Goal: Book appointment/travel/reservation

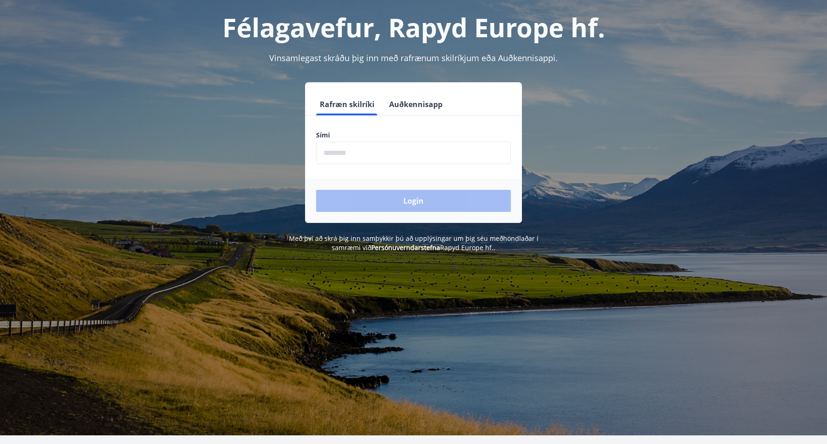
scroll to position [46, 0]
drag, startPoint x: 405, startPoint y: 85, endPoint x: 409, endPoint y: 93, distance: 9.3
click at [405, 85] on div "Rafræn skilríki Auðkennisapp Sími ​ Login" at bounding box center [413, 152] width 217 height 141
click at [415, 98] on button "Auðkennisapp" at bounding box center [416, 104] width 61 height 22
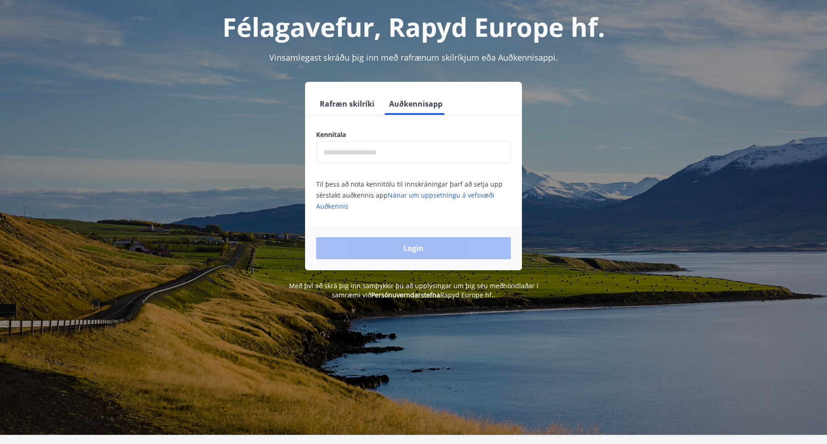
click at [420, 147] on input "text" at bounding box center [413, 152] width 195 height 23
type input "**********"
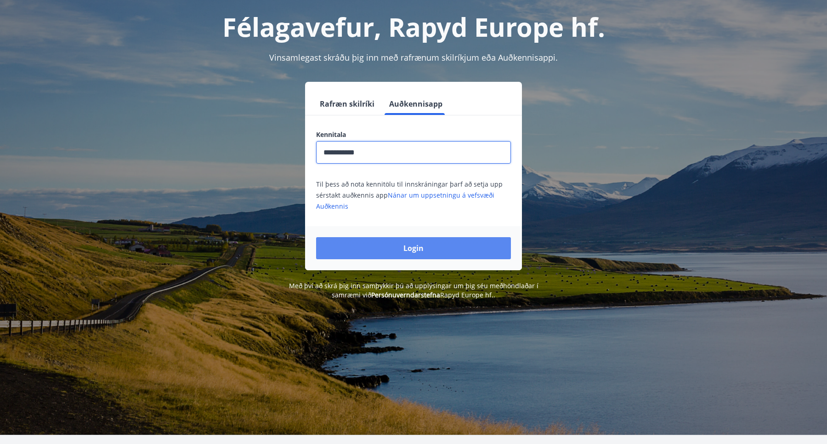
click at [405, 256] on button "Login" at bounding box center [413, 248] width 195 height 22
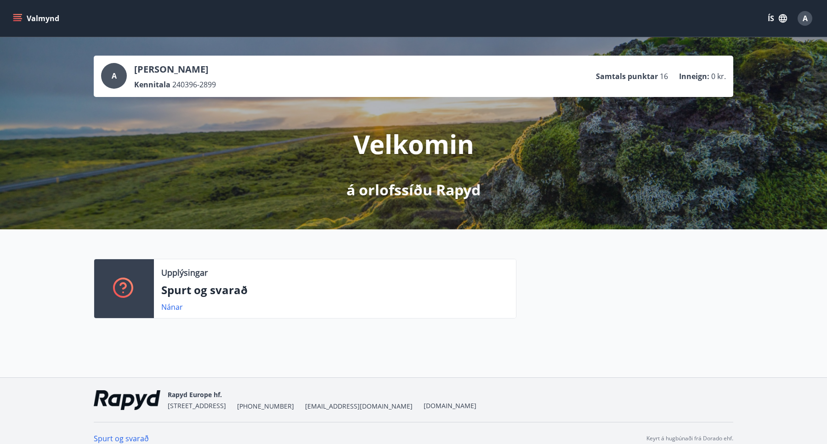
click at [26, 27] on div "Valmynd ÍS A" at bounding box center [413, 18] width 805 height 22
click at [19, 18] on icon "menu" at bounding box center [18, 18] width 10 height 1
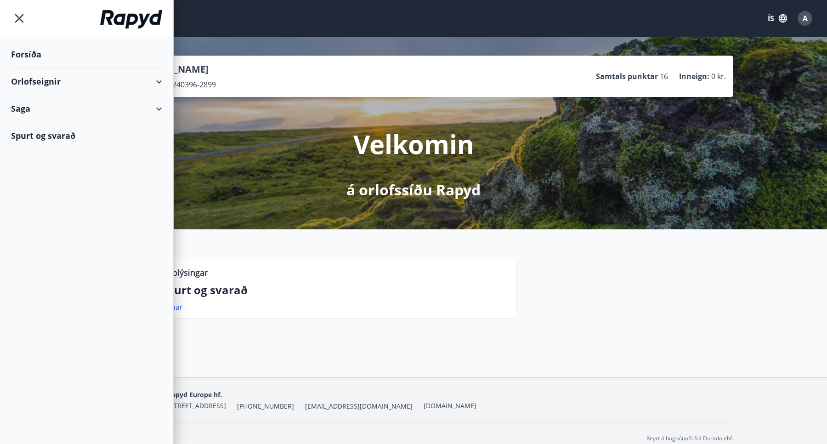
click at [79, 80] on div "Orlofseignir" at bounding box center [86, 81] width 151 height 27
click at [50, 105] on div "Framboð" at bounding box center [86, 104] width 137 height 19
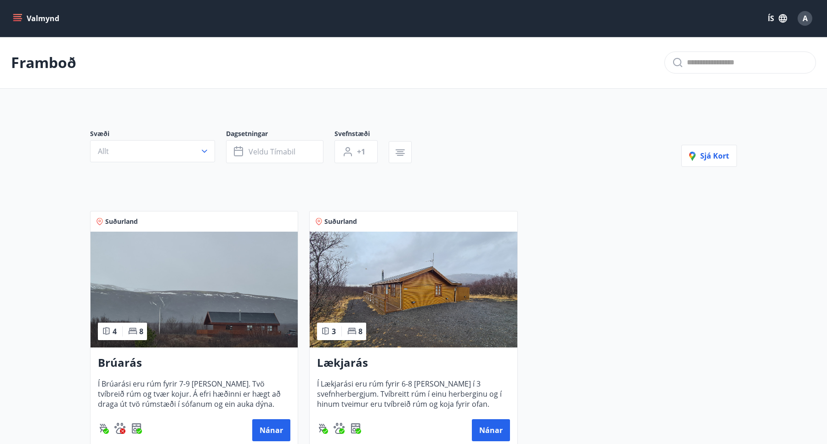
click at [25, 23] on button "Valmynd" at bounding box center [37, 18] width 52 height 17
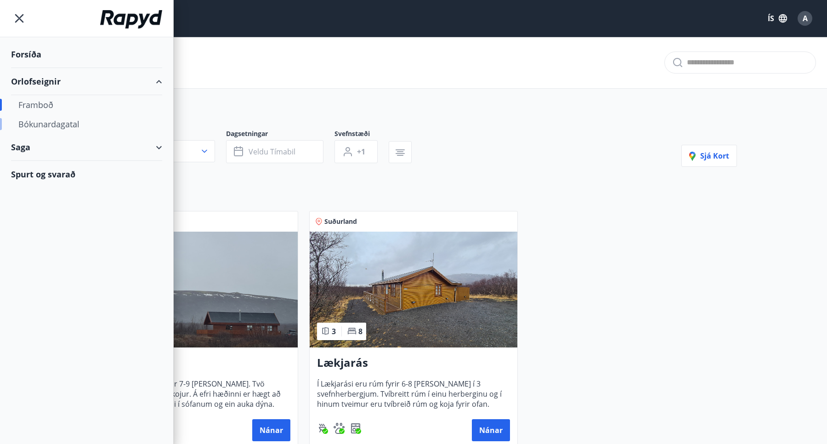
click at [66, 126] on div "Bókunardagatal" at bounding box center [86, 123] width 137 height 19
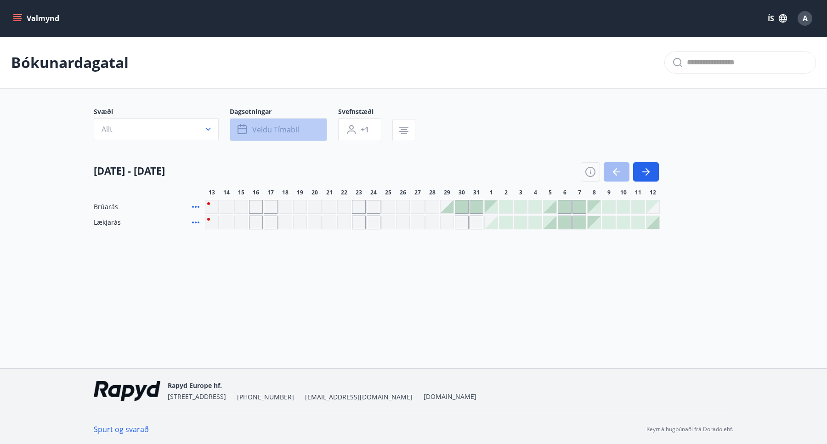
click at [297, 134] on span "Veldu tímabil" at bounding box center [275, 130] width 47 height 10
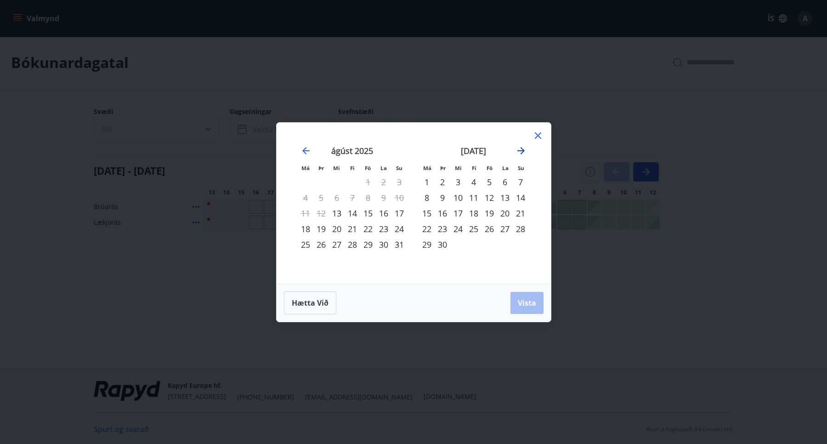
click at [520, 151] on icon "Move forward to switch to the next month." at bounding box center [521, 150] width 11 height 11
click at [535, 139] on icon at bounding box center [538, 135] width 11 height 11
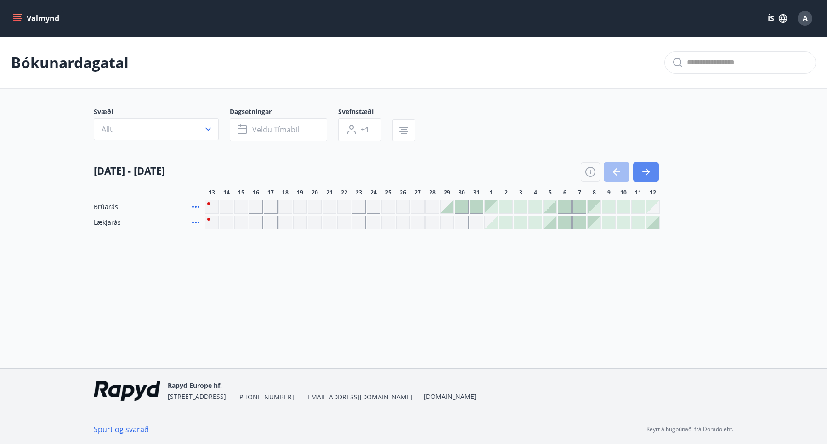
click at [650, 171] on icon "button" at bounding box center [646, 171] width 11 height 11
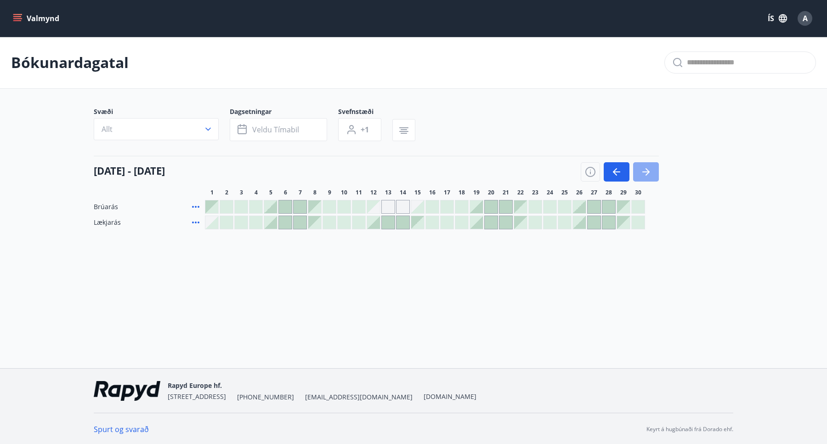
click at [641, 171] on icon "button" at bounding box center [646, 171] width 11 height 11
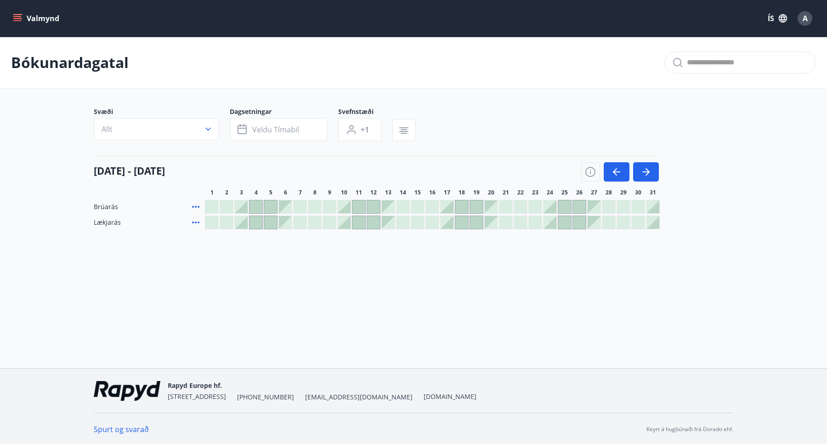
click at [196, 221] on icon at bounding box center [195, 222] width 11 height 11
drag, startPoint x: 189, startPoint y: 111, endPoint x: 355, endPoint y: 144, distance: 169.2
click at [190, 111] on icon at bounding box center [190, 113] width 11 height 11
click at [622, 170] on icon "button" at bounding box center [616, 171] width 11 height 11
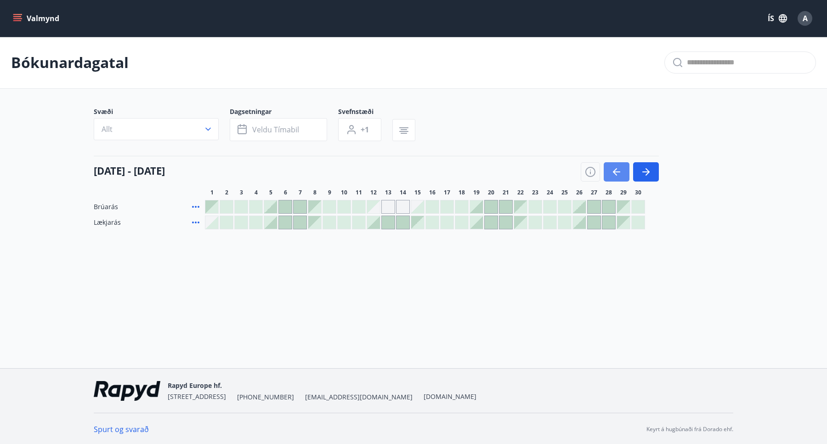
click at [622, 170] on icon "button" at bounding box center [616, 171] width 11 height 11
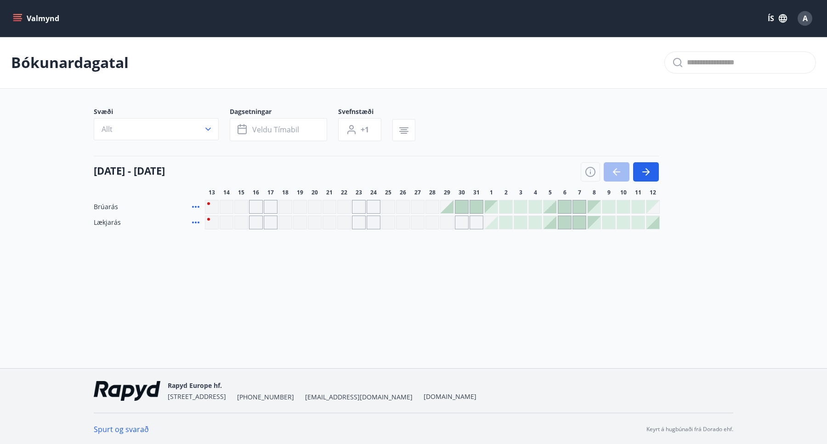
click at [197, 210] on icon at bounding box center [195, 206] width 11 height 11
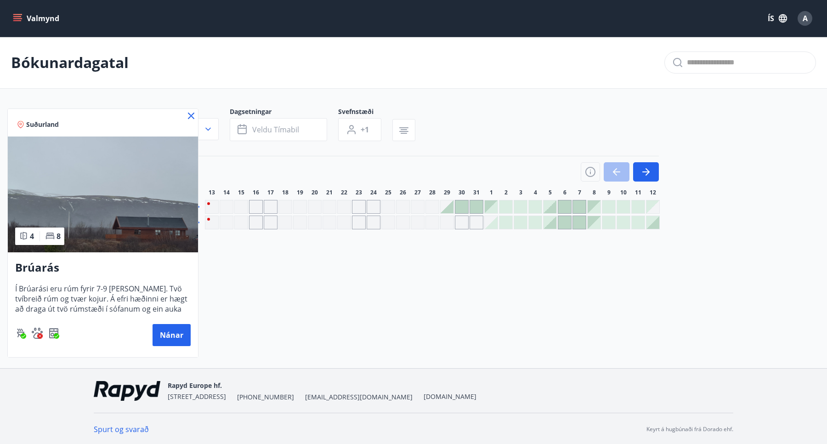
click at [238, 261] on div at bounding box center [413, 222] width 827 height 444
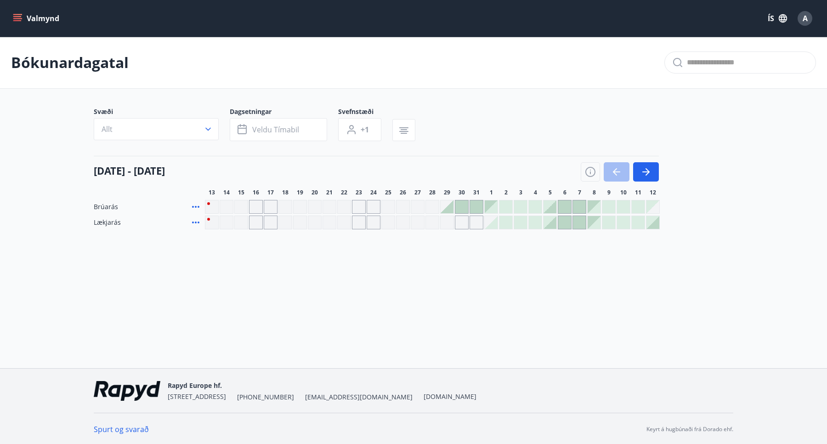
click at [193, 223] on icon at bounding box center [195, 223] width 7 height 2
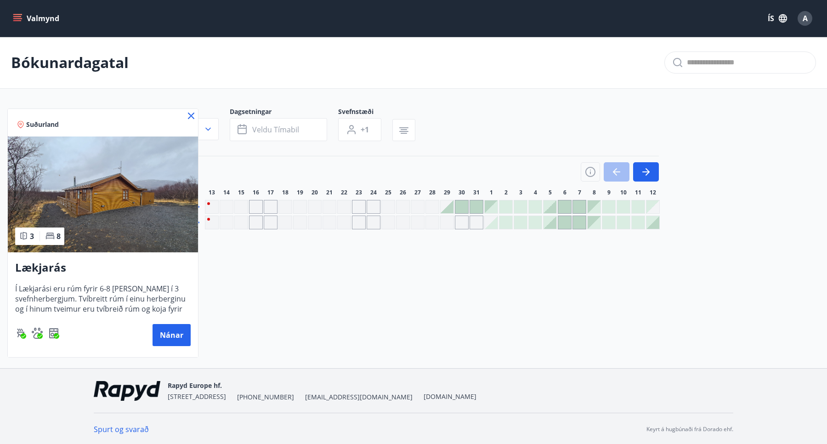
click at [294, 286] on div at bounding box center [413, 222] width 827 height 444
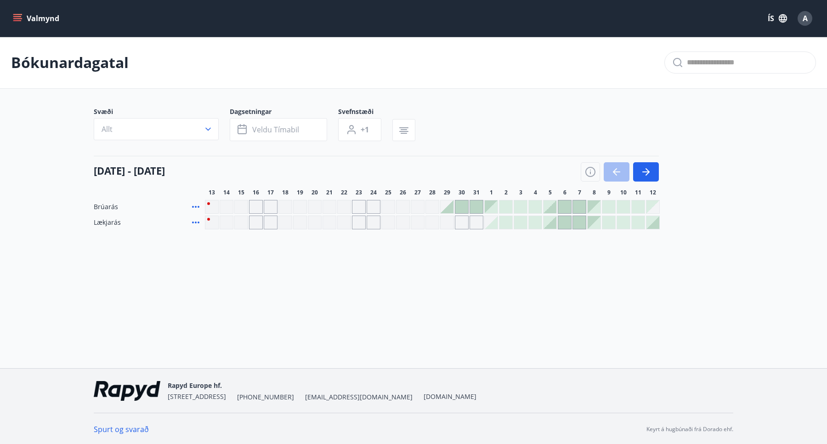
click at [194, 205] on icon at bounding box center [195, 206] width 11 height 11
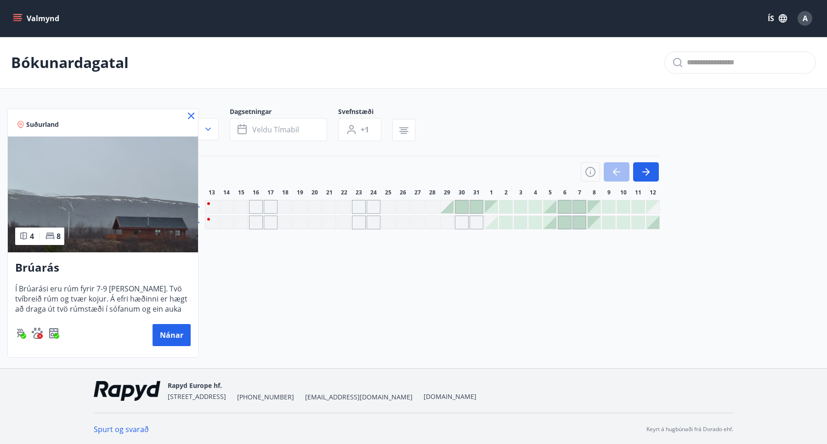
click at [468, 259] on div at bounding box center [413, 222] width 827 height 444
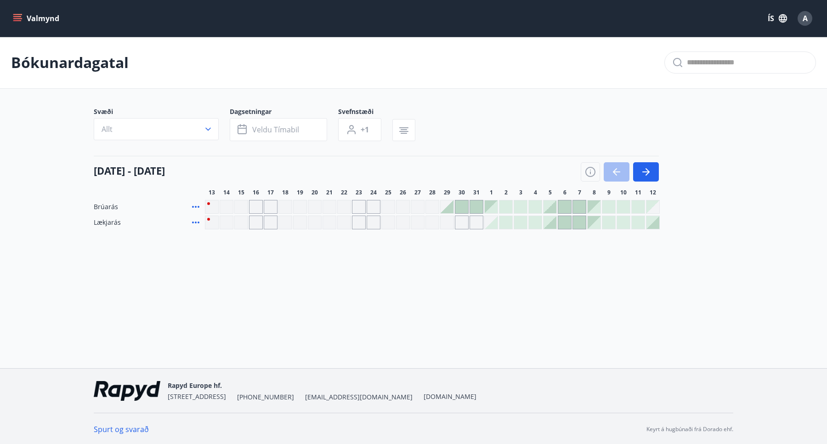
click at [193, 204] on icon at bounding box center [195, 206] width 11 height 11
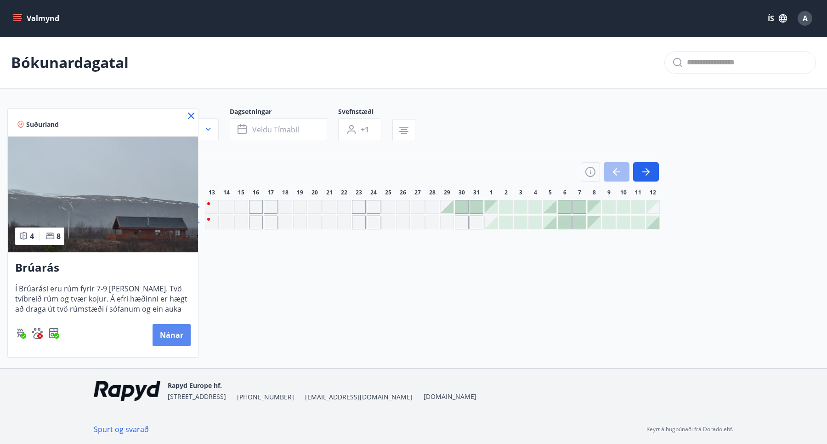
click at [168, 336] on button "Nánar" at bounding box center [172, 335] width 38 height 22
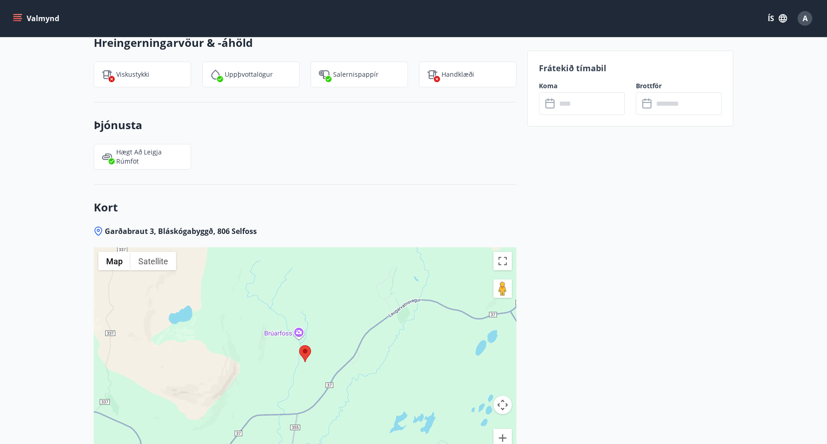
scroll to position [1421, 0]
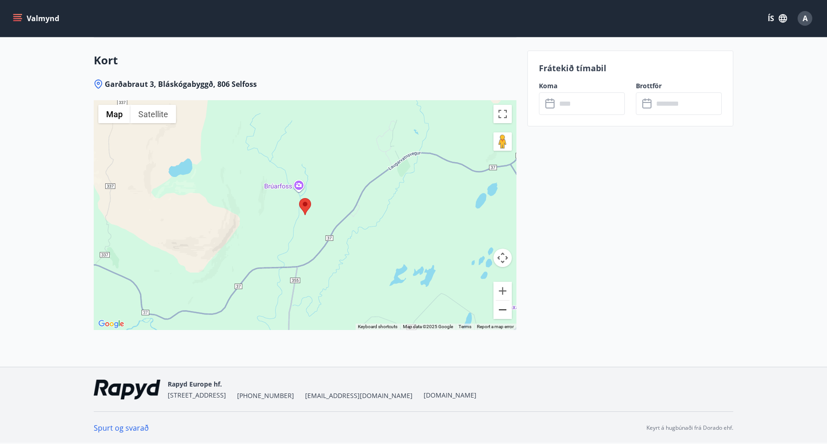
click at [499, 307] on button "Zoom out" at bounding box center [503, 310] width 18 height 18
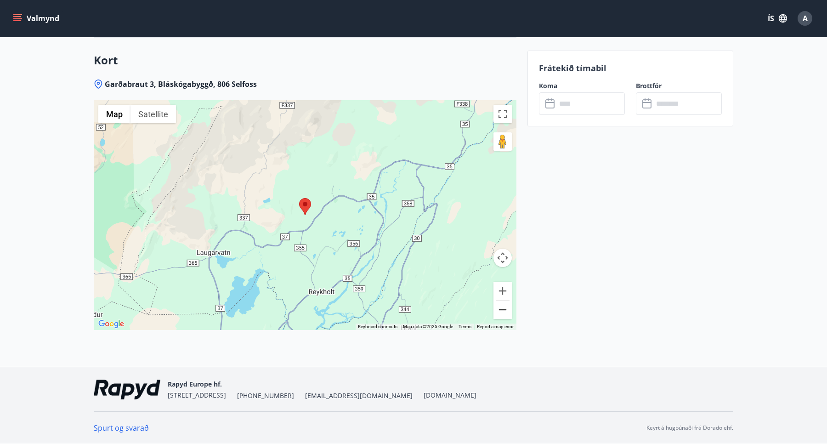
scroll to position [1421, 0]
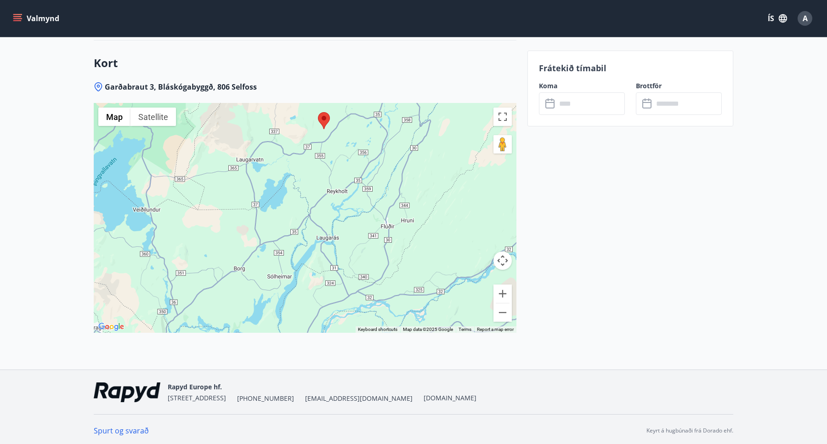
drag, startPoint x: 404, startPoint y: 270, endPoint x: 431, endPoint y: 187, distance: 88.0
click at [431, 187] on div at bounding box center [305, 218] width 423 height 230
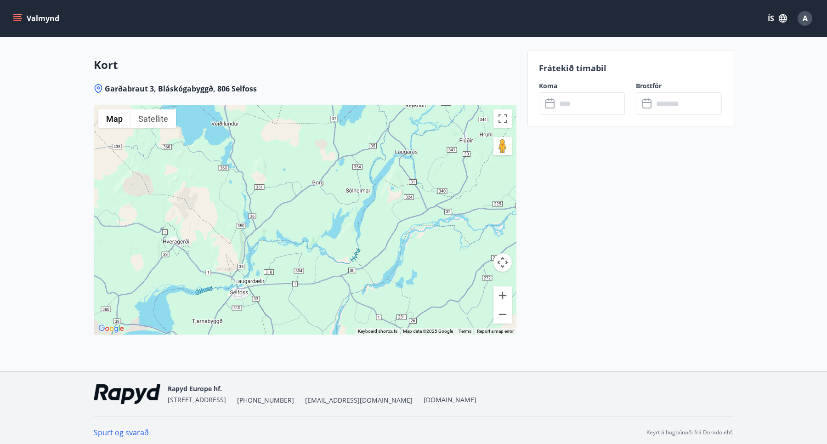
scroll to position [1415, 0]
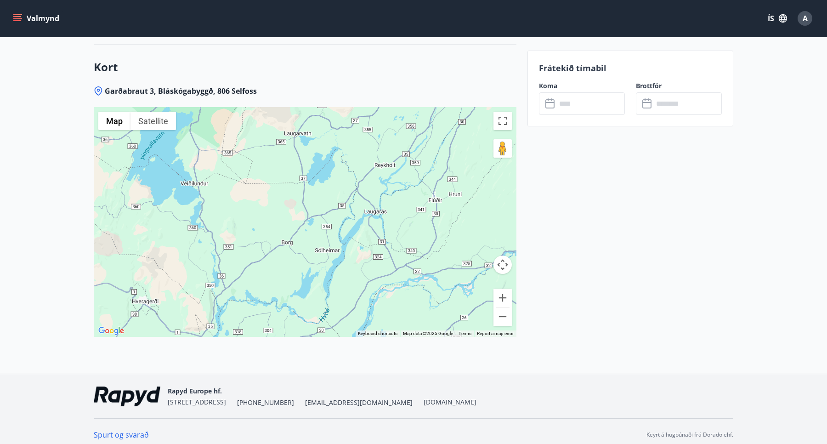
drag, startPoint x: 348, startPoint y: 183, endPoint x: 348, endPoint y: 211, distance: 27.6
click at [348, 211] on div at bounding box center [305, 222] width 423 height 230
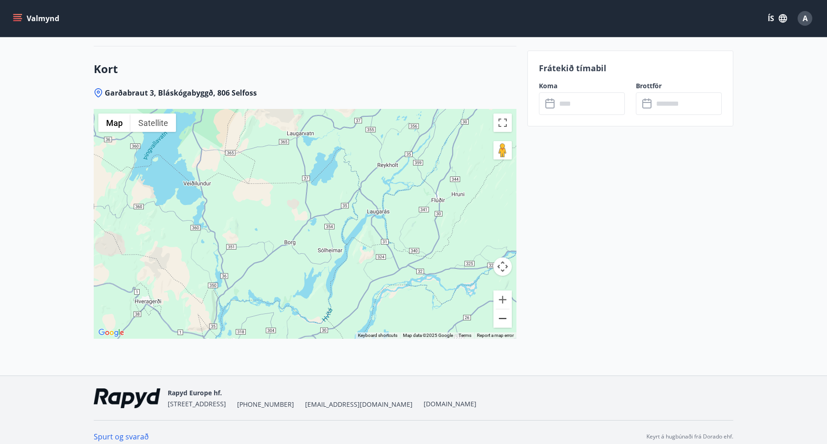
click at [497, 318] on button "Zoom out" at bounding box center [503, 318] width 18 height 18
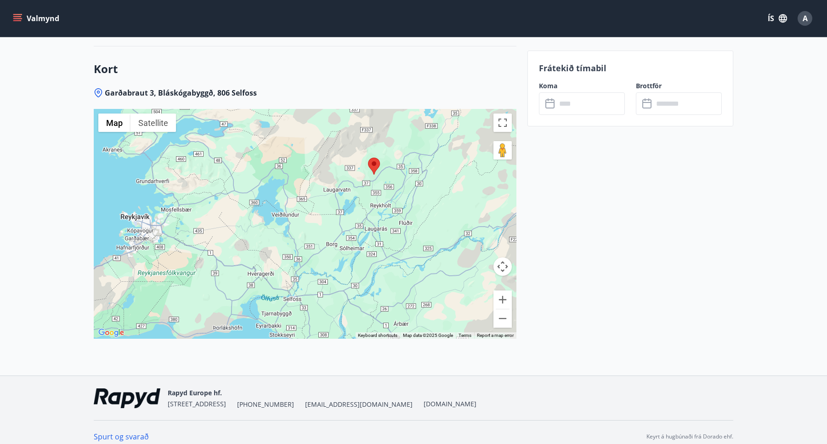
click at [305, 268] on div at bounding box center [305, 224] width 423 height 230
